Goal: Check status: Check status

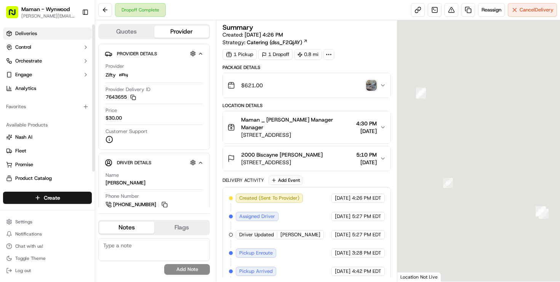
click at [28, 31] on span "Deliveries" at bounding box center [26, 33] width 22 height 7
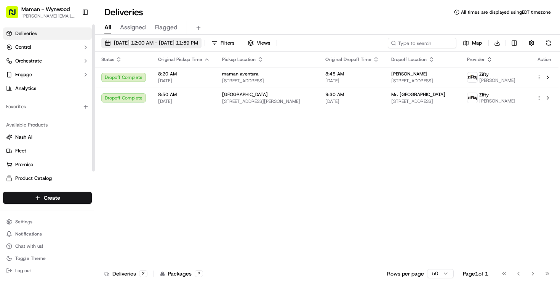
click at [130, 46] on span "[DATE] 12:00 AM - [DATE] 11:59 PM" at bounding box center [156, 43] width 84 height 7
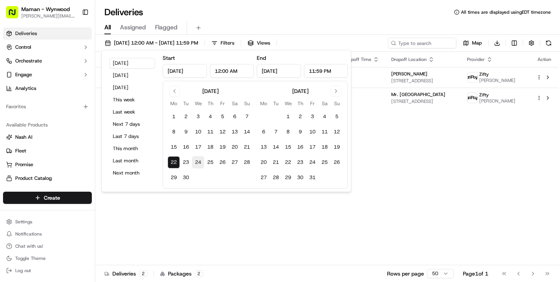
click at [200, 161] on button "24" at bounding box center [198, 162] width 12 height 12
type input "[DATE]"
click at [200, 161] on button "24" at bounding box center [198, 162] width 12 height 12
click at [319, 28] on div "All Assigned Flagged" at bounding box center [327, 27] width 465 height 13
